Goal: Transaction & Acquisition: Subscribe to service/newsletter

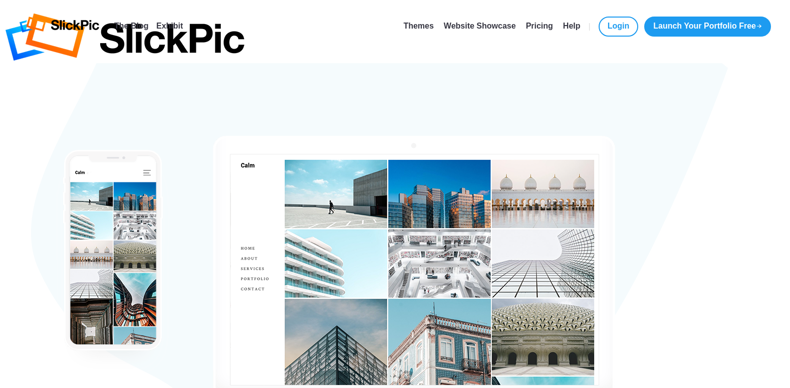
type input "[EMAIL_ADDRESS][DOMAIN_NAME]"
type input "[PERSON_NAME]"
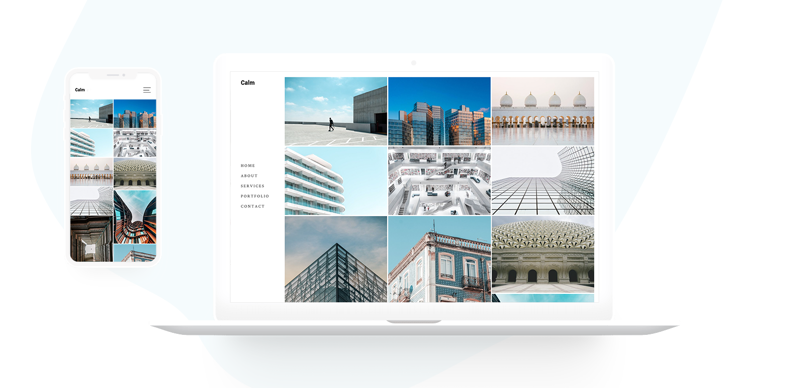
scroll to position [100, 0]
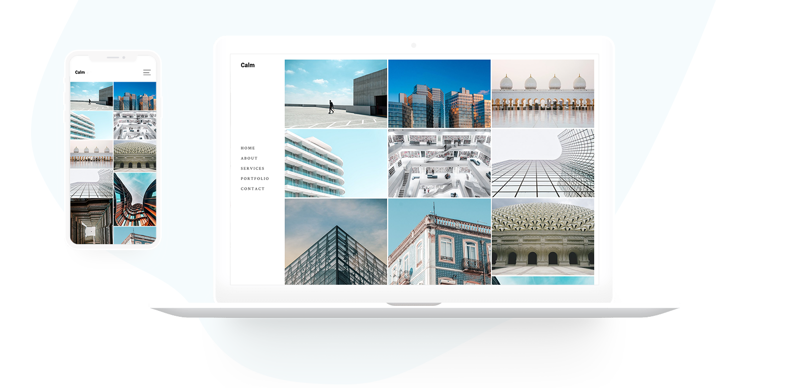
checkbox input "true"
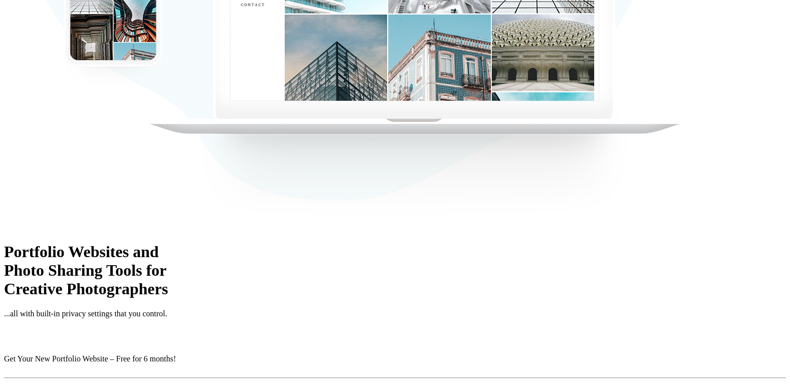
scroll to position [301, 0]
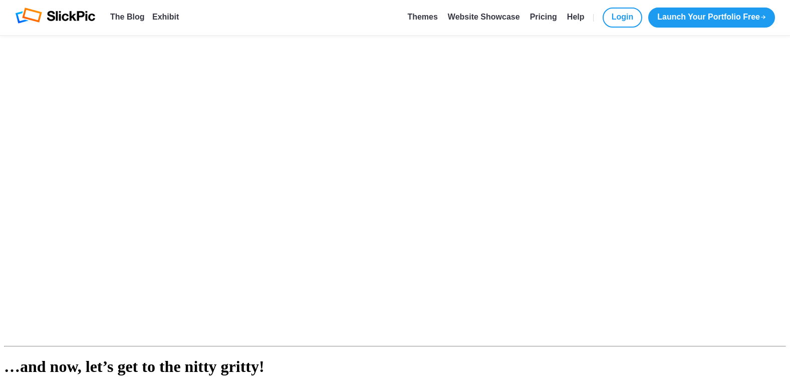
scroll to position [762, 0]
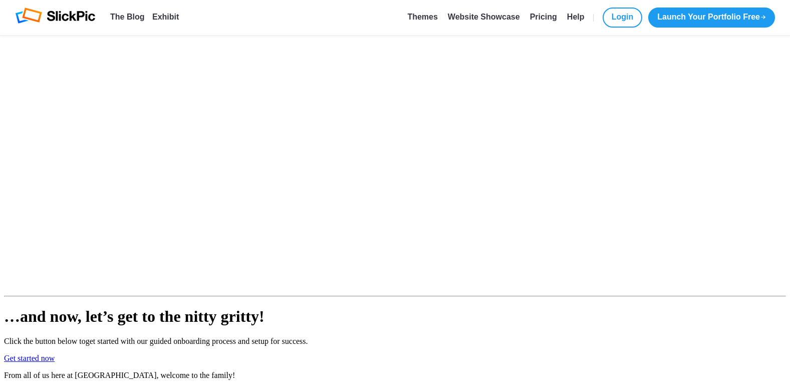
click at [55, 354] on link "Get started now" at bounding box center [29, 358] width 51 height 9
